Goal: Task Accomplishment & Management: Use online tool/utility

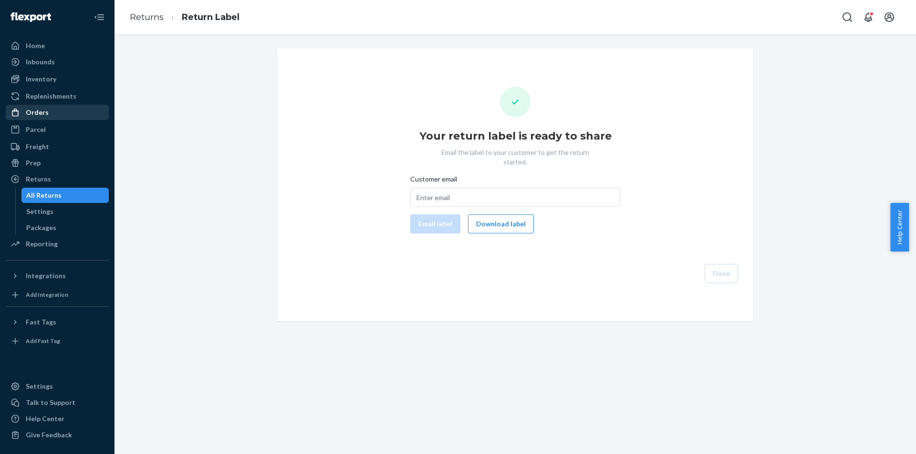
click at [69, 108] on div "Orders" at bounding box center [57, 112] width 101 height 13
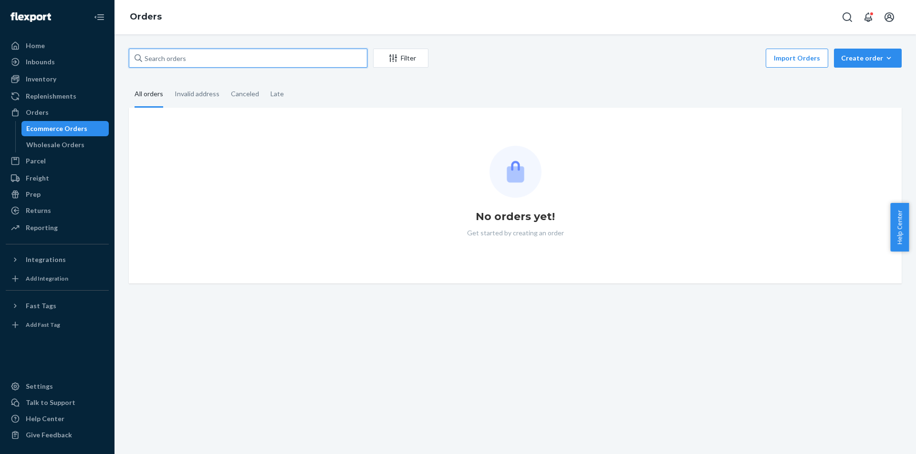
click at [293, 52] on input "text" at bounding box center [248, 58] width 238 height 19
paste input "US25356494"
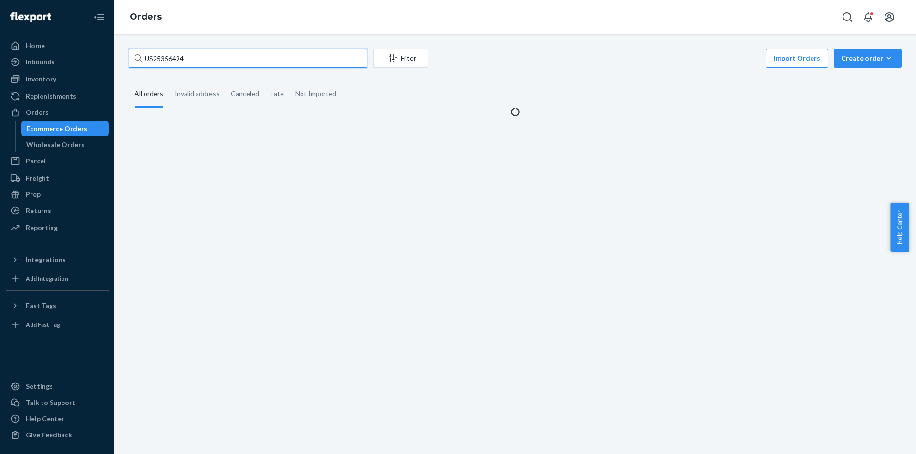
type input "US25356494"
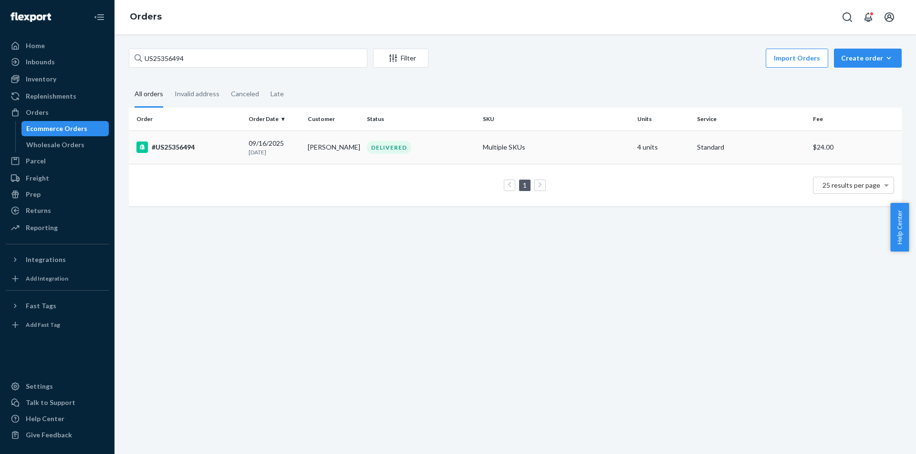
click at [227, 158] on td "#US25356494" at bounding box center [187, 147] width 116 height 33
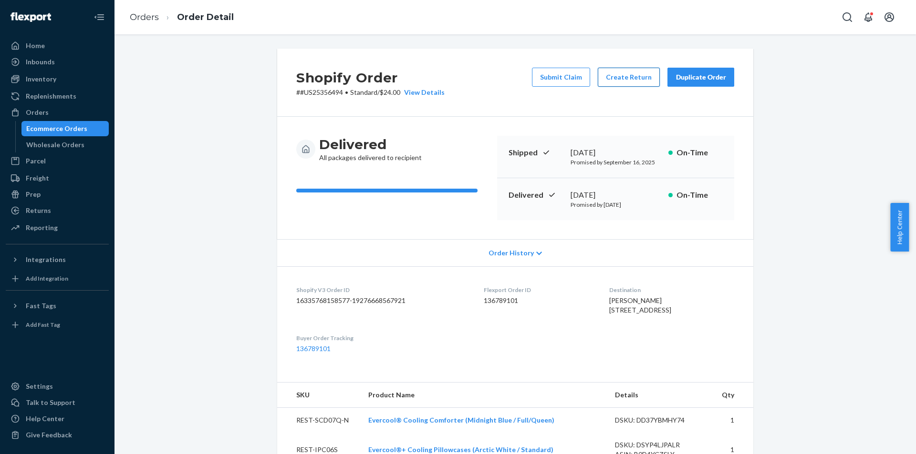
click at [630, 82] on button "Create Return" at bounding box center [628, 77] width 62 height 19
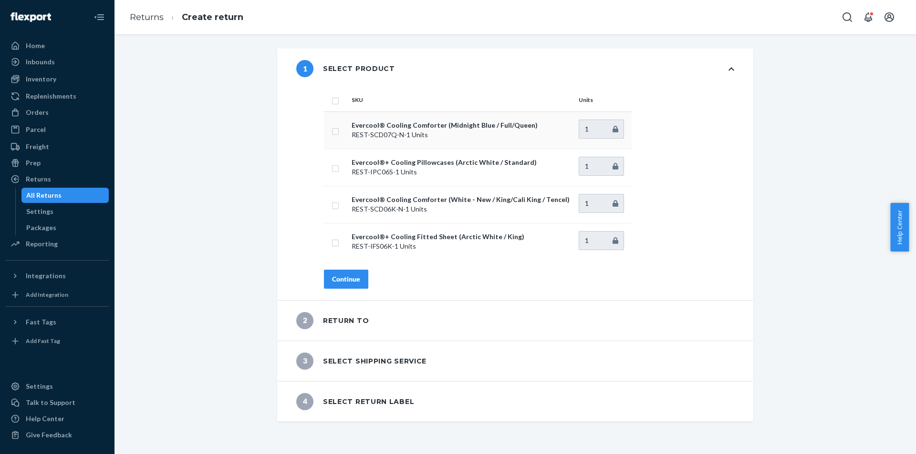
click at [331, 132] on input "checkbox" at bounding box center [335, 130] width 8 height 10
checkbox input "true"
click at [345, 278] on div "Continue" at bounding box center [346, 280] width 28 height 10
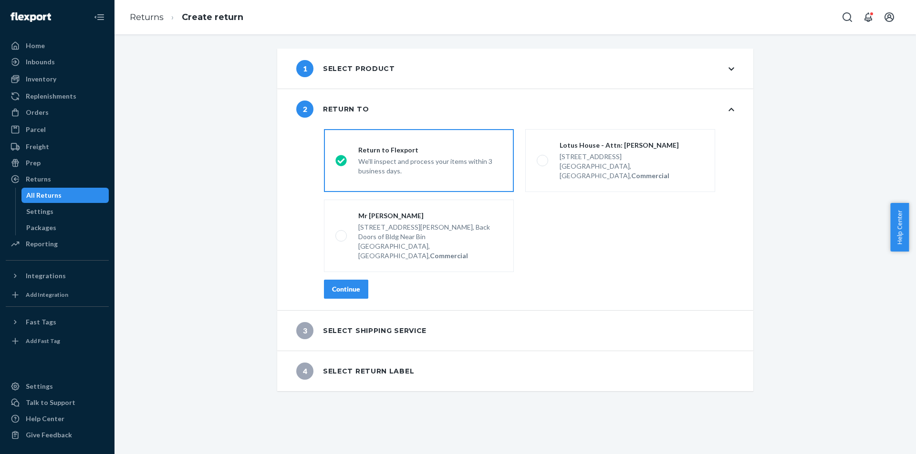
click at [341, 285] on div "Continue" at bounding box center [346, 290] width 28 height 10
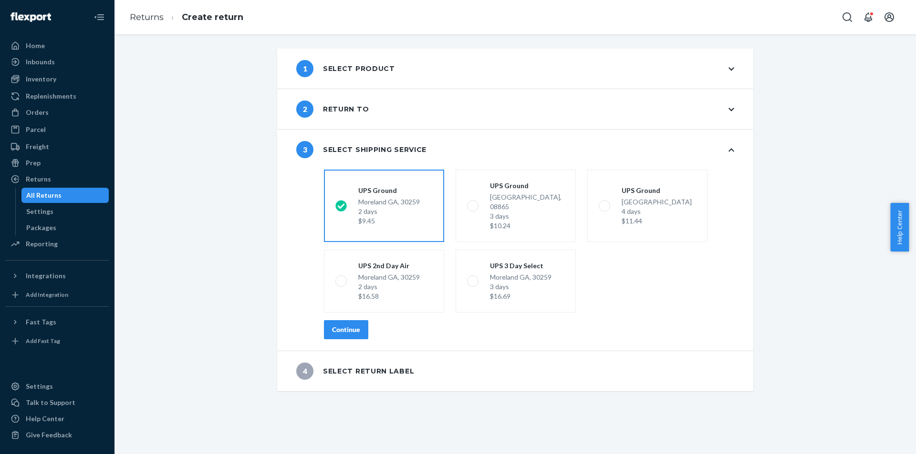
click at [202, 268] on div "1 Select product 2 Return to 3 Select shipping service shippingRatesRadioGroup …" at bounding box center [515, 220] width 787 height 343
click at [324, 326] on button "Continue" at bounding box center [346, 329] width 44 height 19
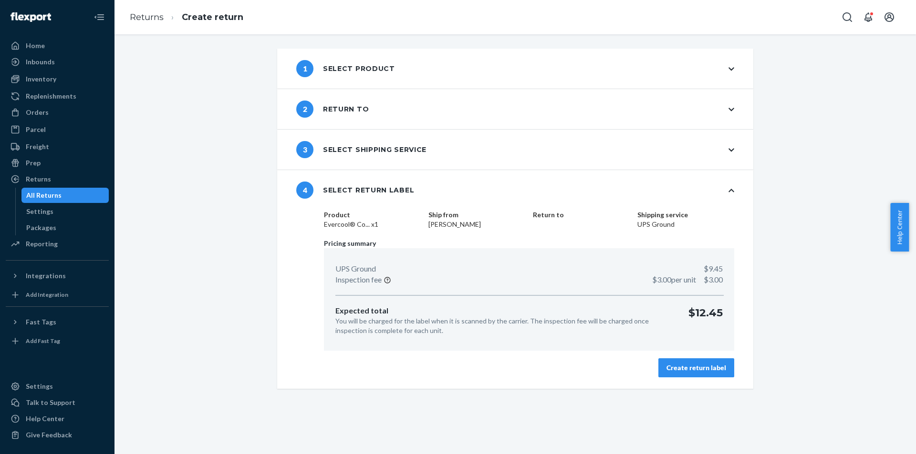
click at [718, 363] on div "Create return label" at bounding box center [696, 368] width 60 height 10
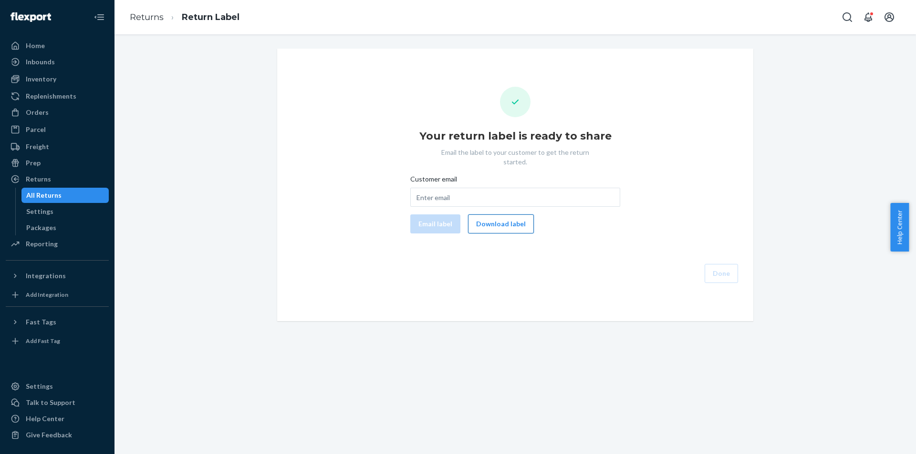
click at [516, 216] on button "Download label" at bounding box center [501, 224] width 66 height 19
